Goal: Task Accomplishment & Management: Manage account settings

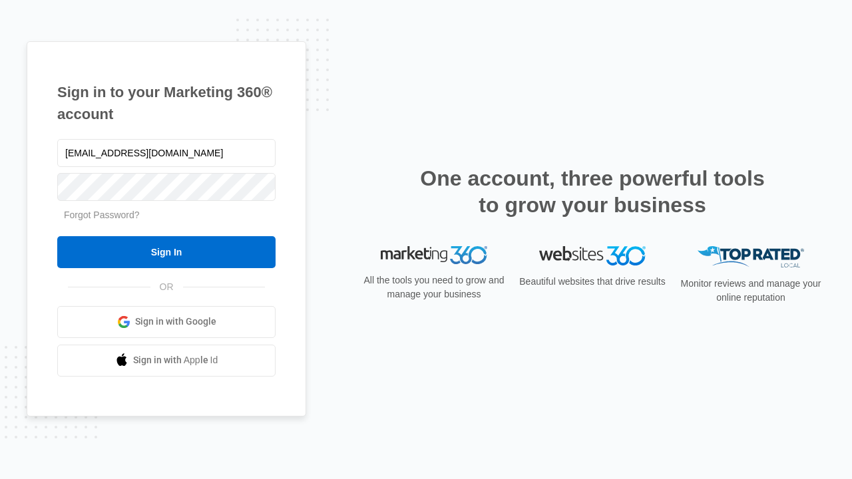
type input "dankie614@gmail.com"
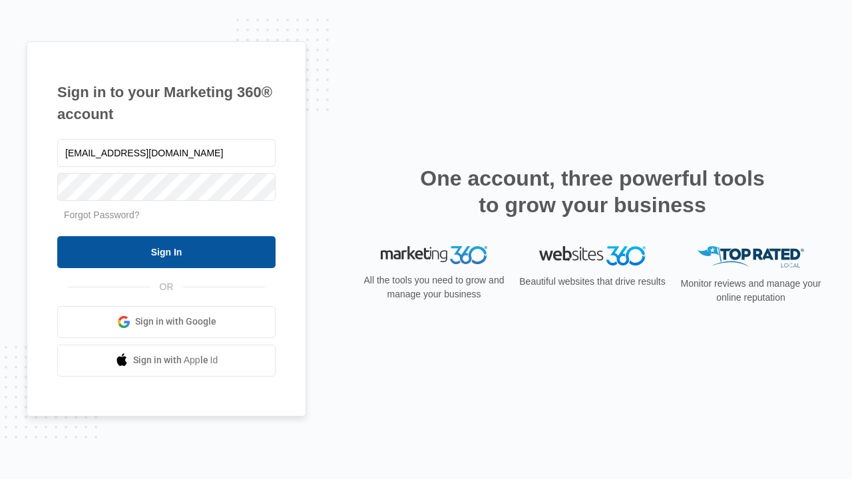
click at [166, 252] on input "Sign In" at bounding box center [166, 252] width 218 height 32
